Goal: Task Accomplishment & Management: Manage account settings

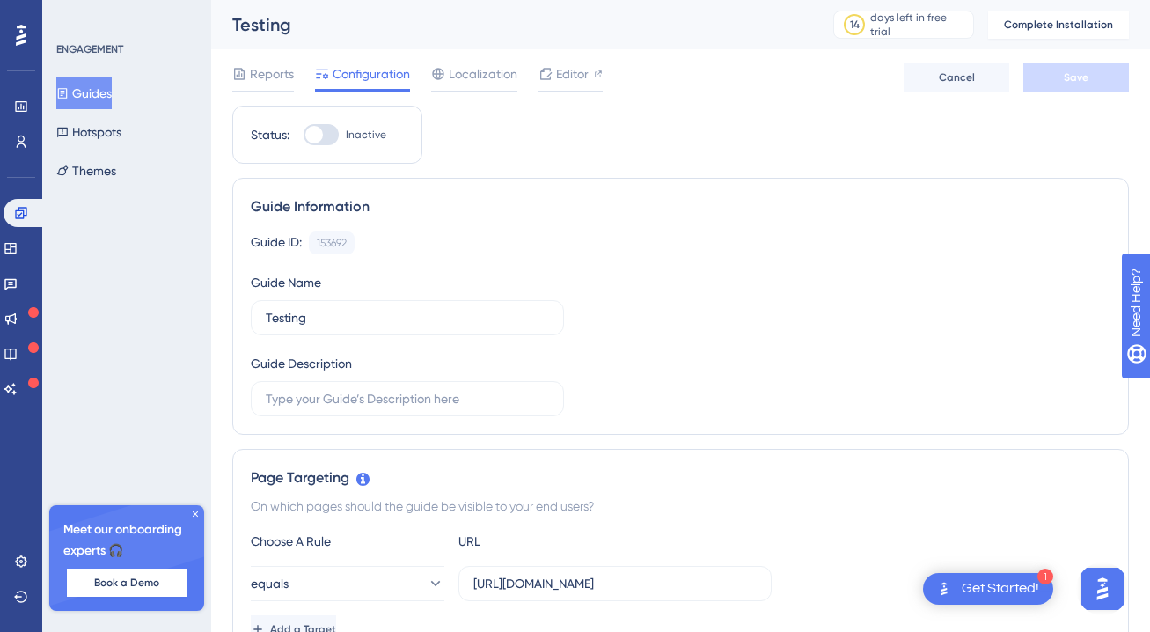
click at [326, 138] on div at bounding box center [321, 134] width 35 height 21
click at [304, 135] on input "Inactive" at bounding box center [303, 135] width 1 height 1
checkbox input "false"
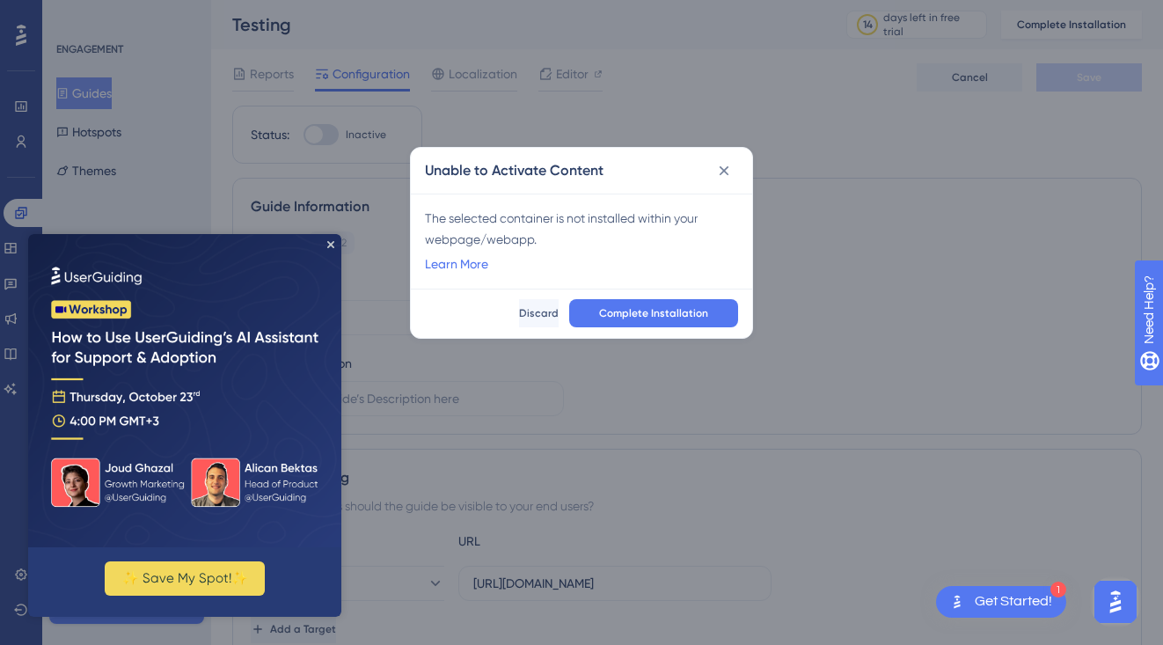
click at [682, 313] on span "Complete Installation" at bounding box center [653, 313] width 109 height 14
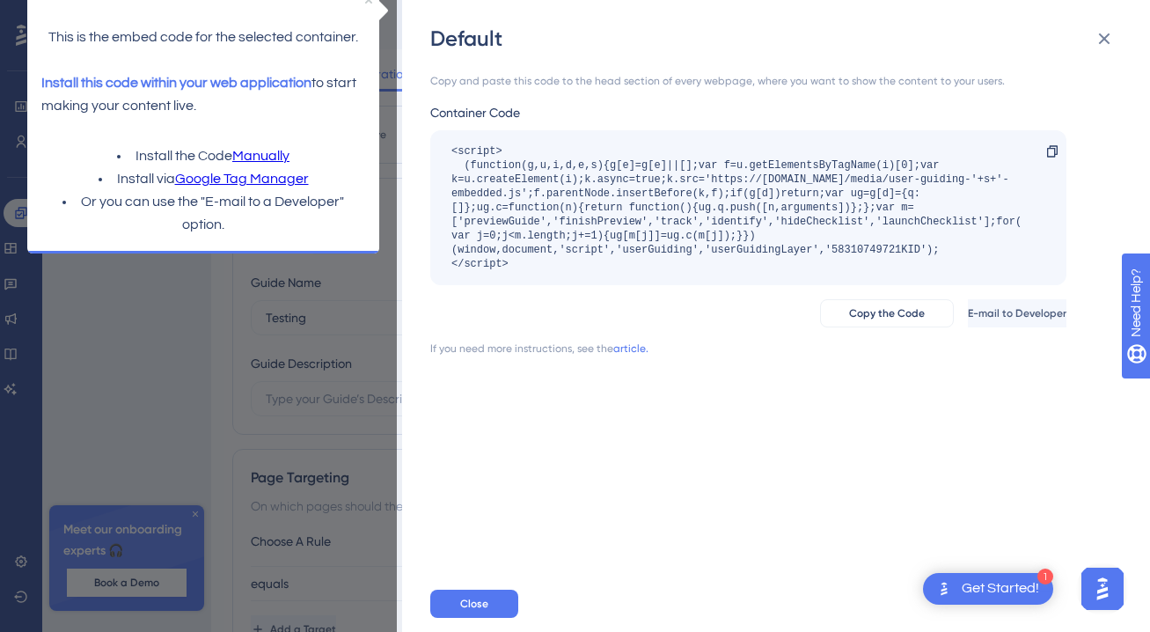
scroll to position [211, 0]
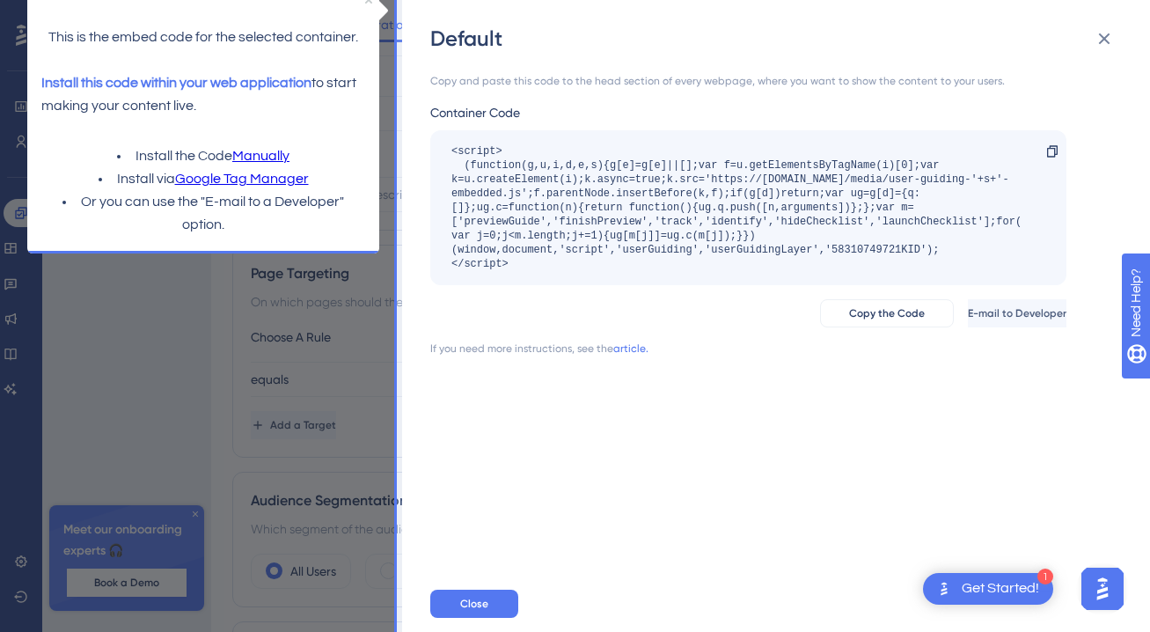
click at [986, 589] on div "Get Started!" at bounding box center [1000, 588] width 77 height 19
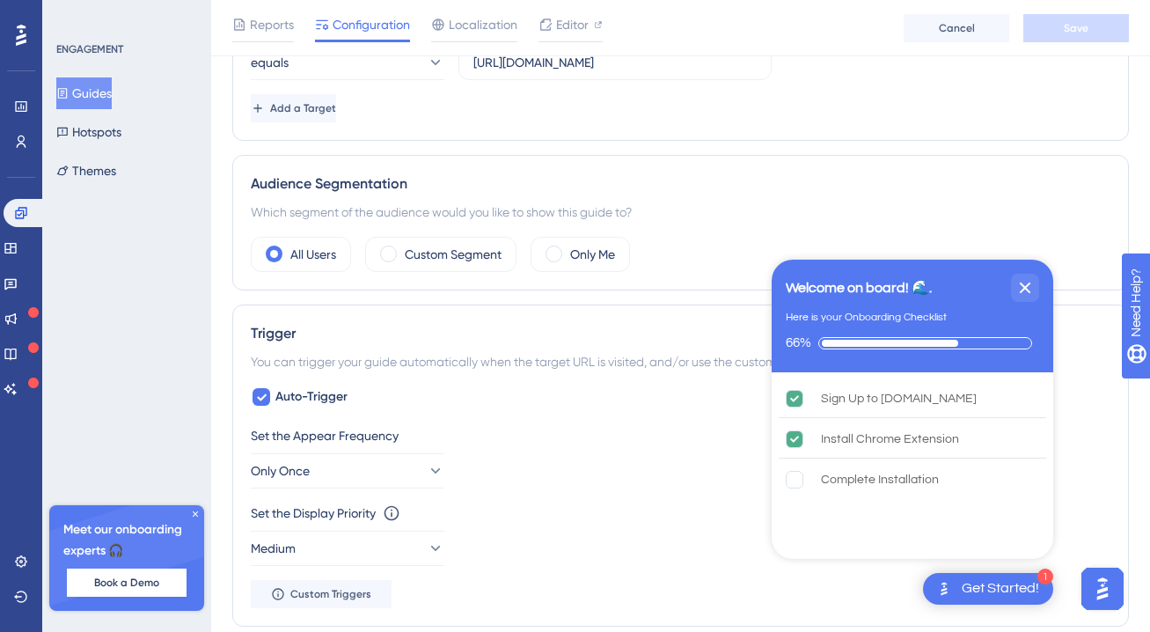
scroll to position [739, 0]
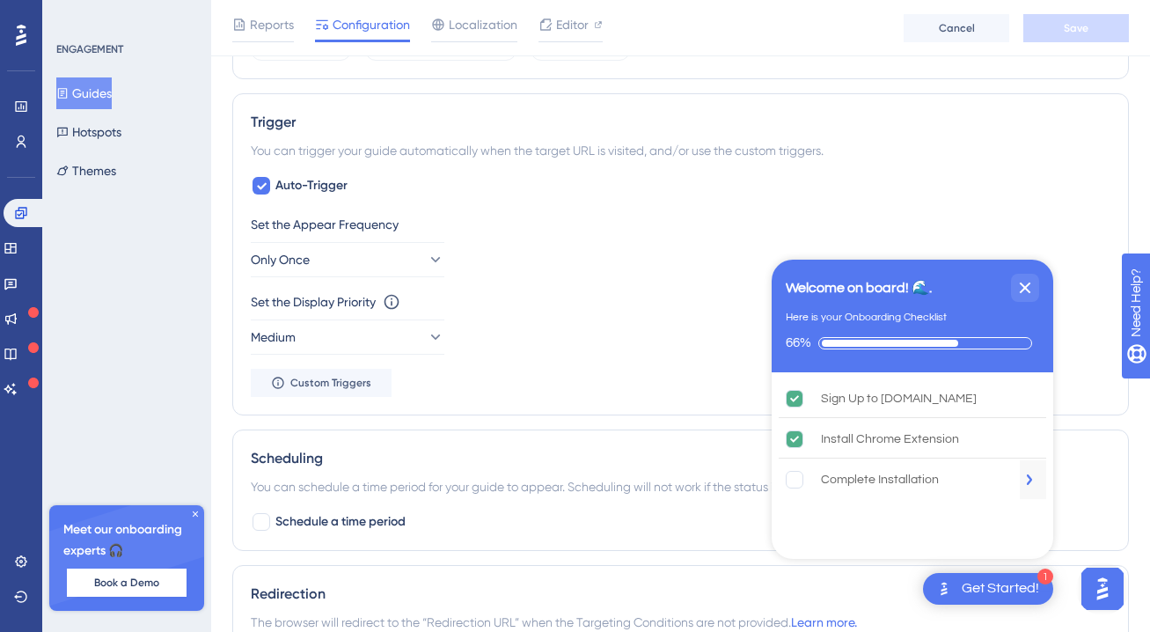
click at [800, 483] on rect "Complete Installation is incomplete." at bounding box center [794, 480] width 17 height 17
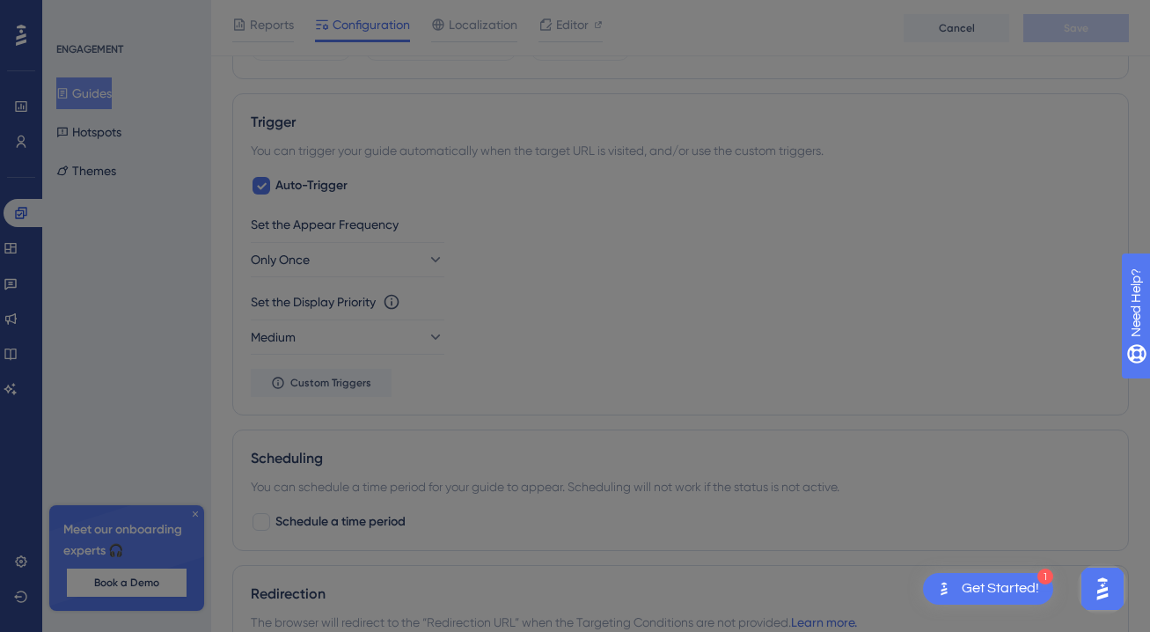
scroll to position [0, 0]
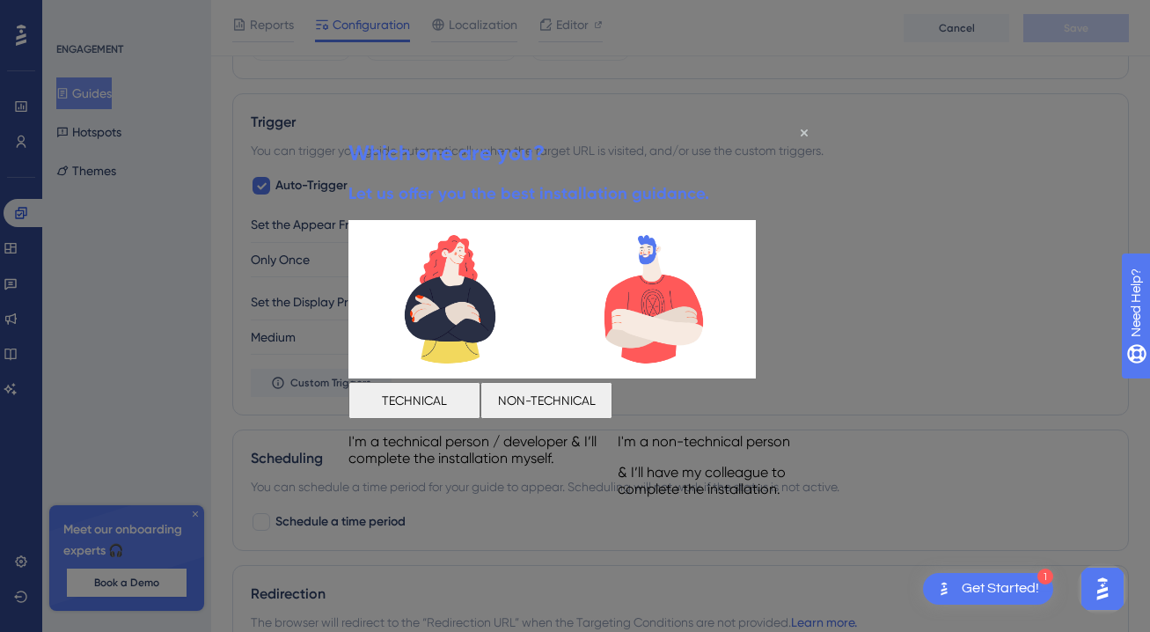
click at [612, 400] on button "NON-TECHNICAL" at bounding box center [546, 400] width 132 height 37
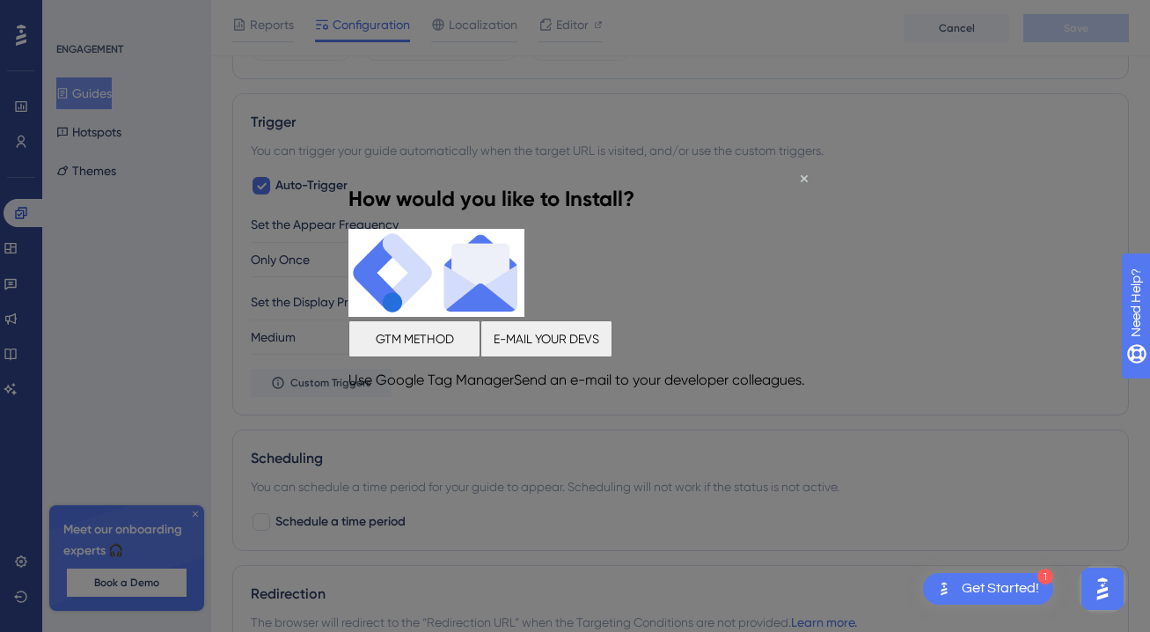
click at [612, 356] on button "E-MAIL YOUR DEVS" at bounding box center [546, 337] width 132 height 37
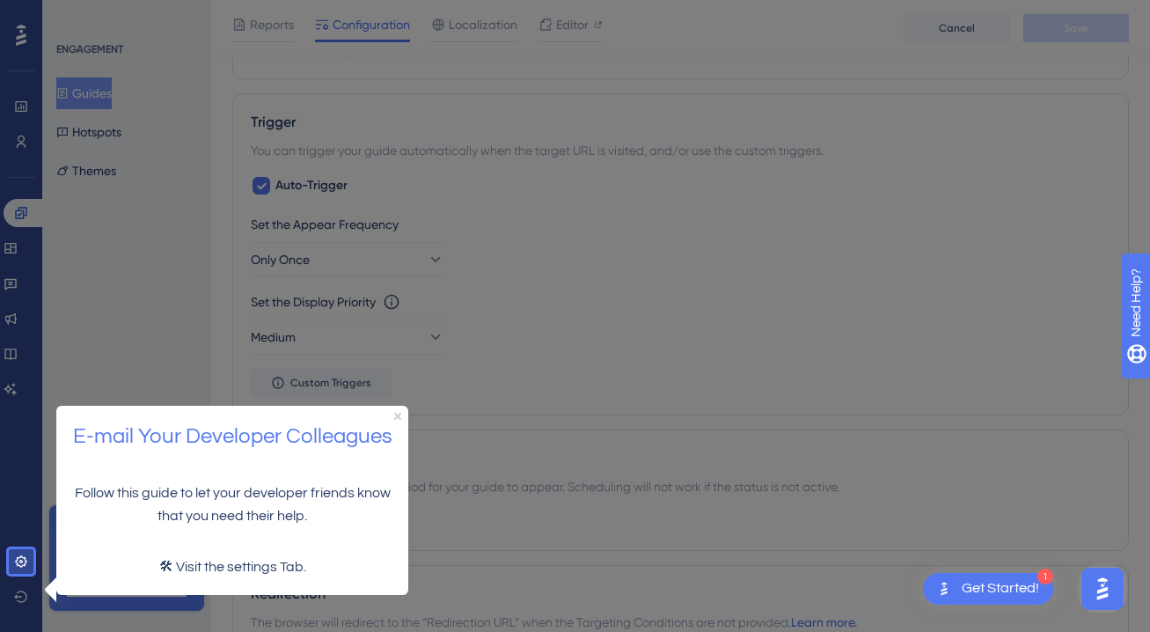
click at [403, 413] on div "E-mail Your Developer Colleagues" at bounding box center [232, 436] width 352 height 62
click at [394, 412] on icon "Close Preview" at bounding box center [397, 415] width 7 height 7
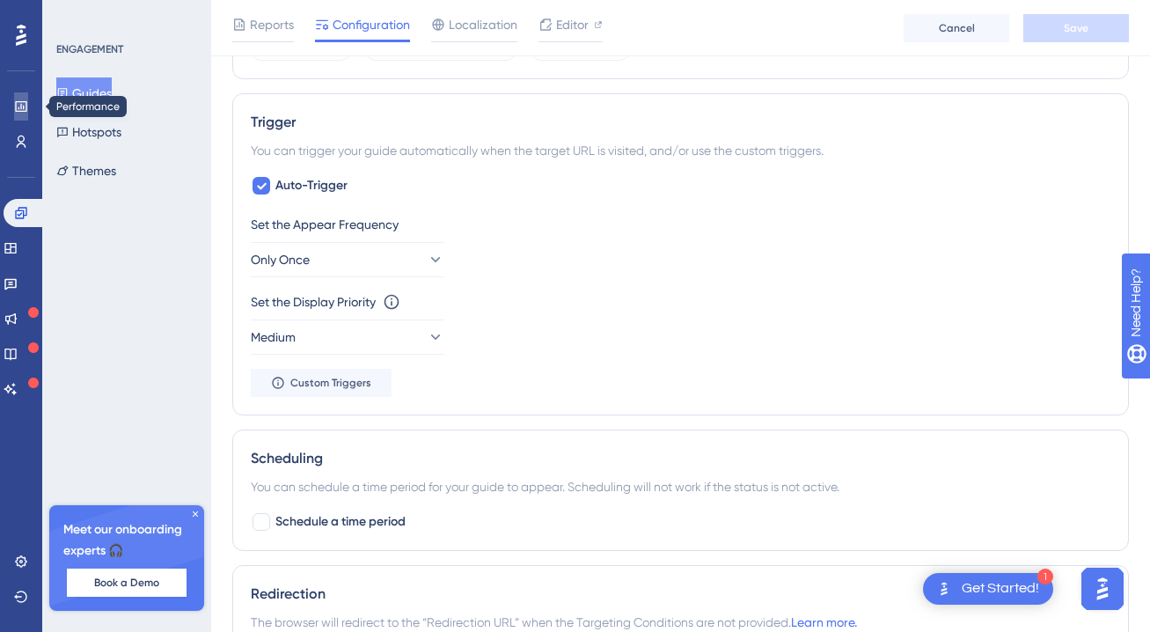
click at [19, 107] on icon at bounding box center [20, 106] width 11 height 11
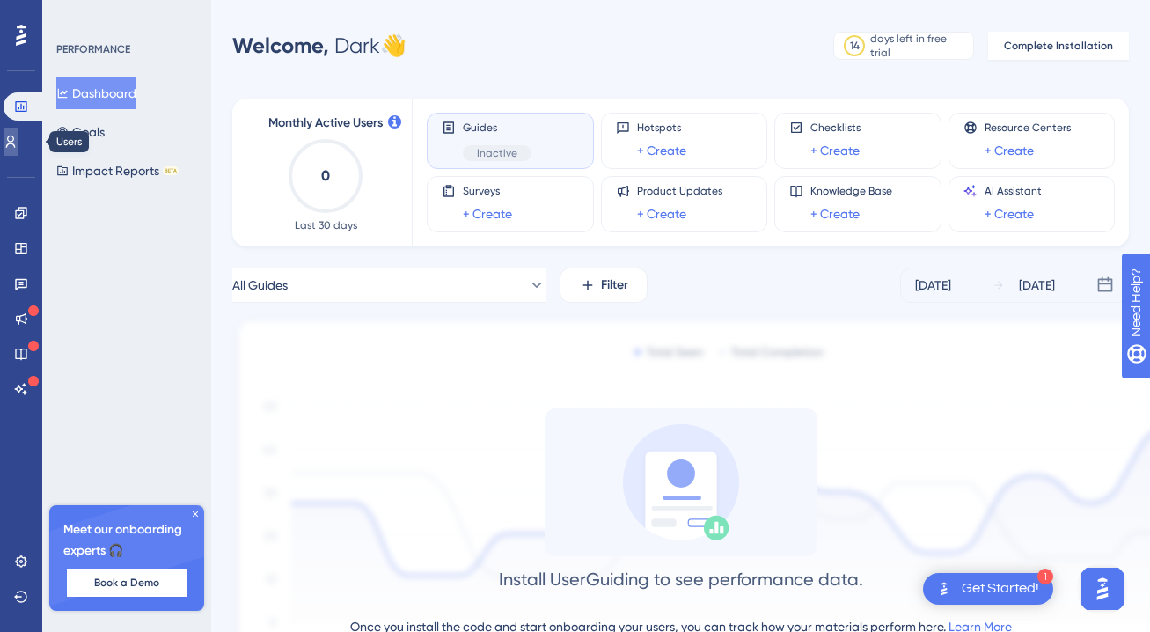
click at [18, 138] on icon at bounding box center [11, 142] width 14 height 14
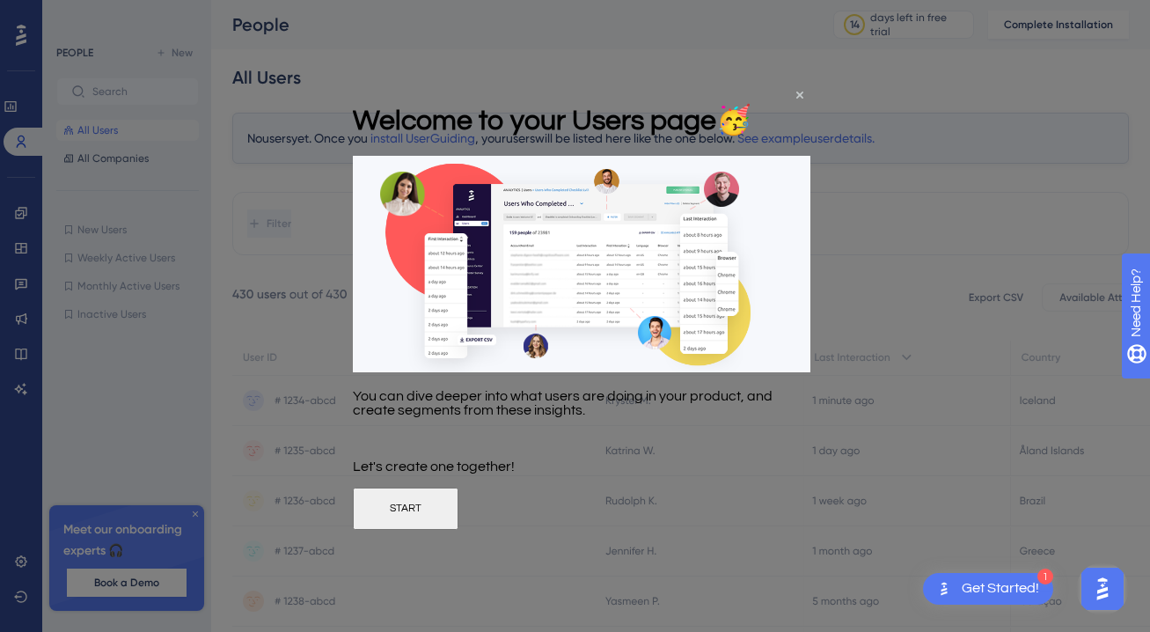
click at [946, 208] on div at bounding box center [575, 316] width 1150 height 632
click at [14, 215] on div at bounding box center [575, 316] width 1150 height 632
drag, startPoint x: 802, startPoint y: 94, endPoint x: 1154, endPoint y: 179, distance: 361.9
click at [802, 94] on icon "Close Preview" at bounding box center [799, 94] width 7 height 7
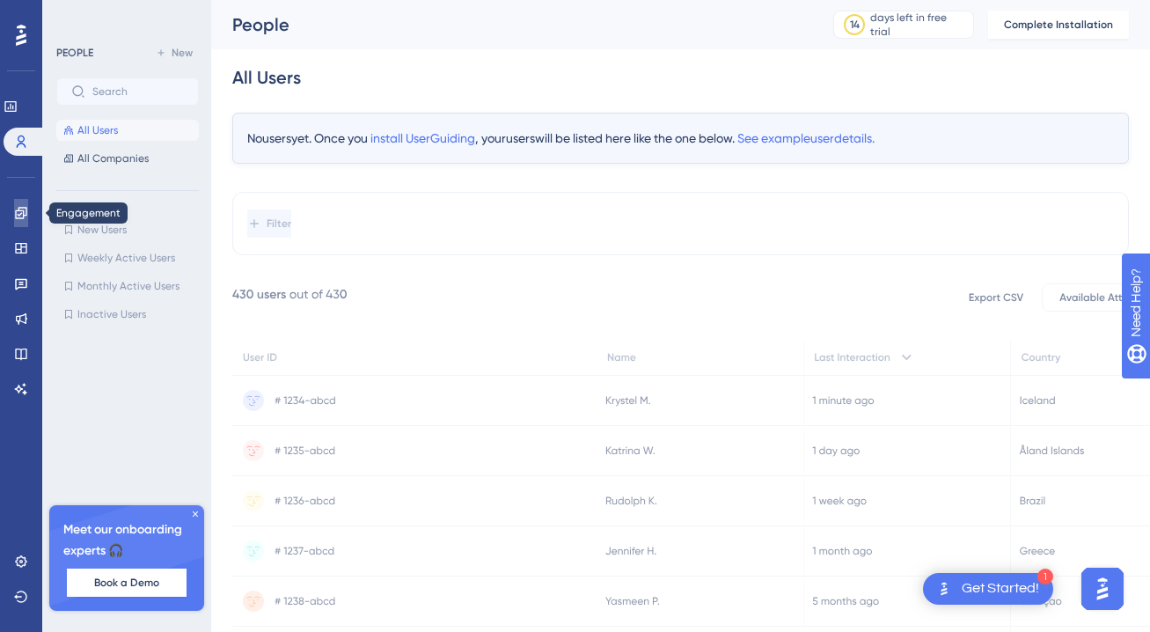
click at [19, 216] on icon at bounding box center [21, 213] width 14 height 14
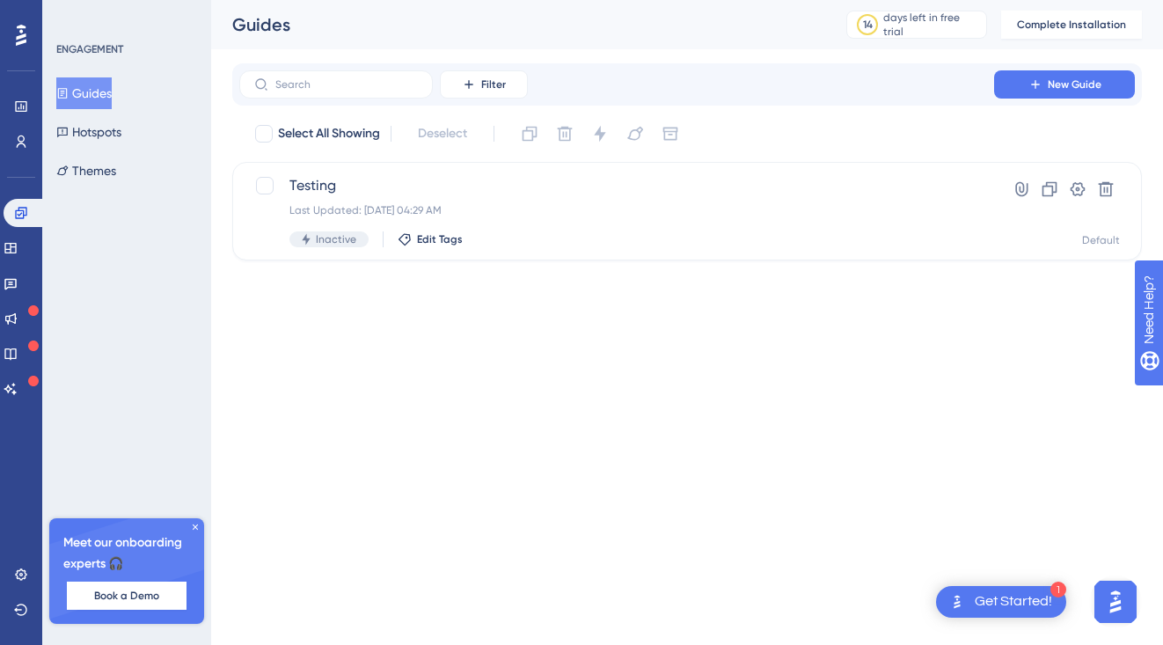
click at [399, 287] on div "Performance Users Engagement Widgets Feedback Product Updates Knowledge Base AI…" at bounding box center [687, 144] width 952 height 289
